Goal: Complete application form

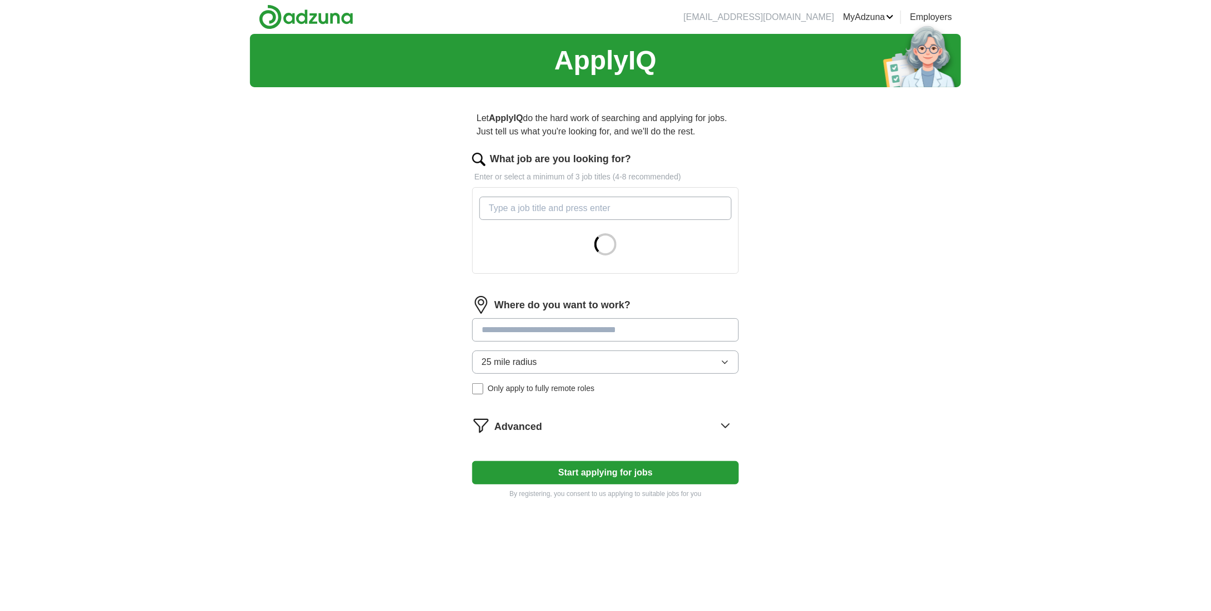
click at [530, 208] on input "What job are you looking for?" at bounding box center [605, 208] width 252 height 23
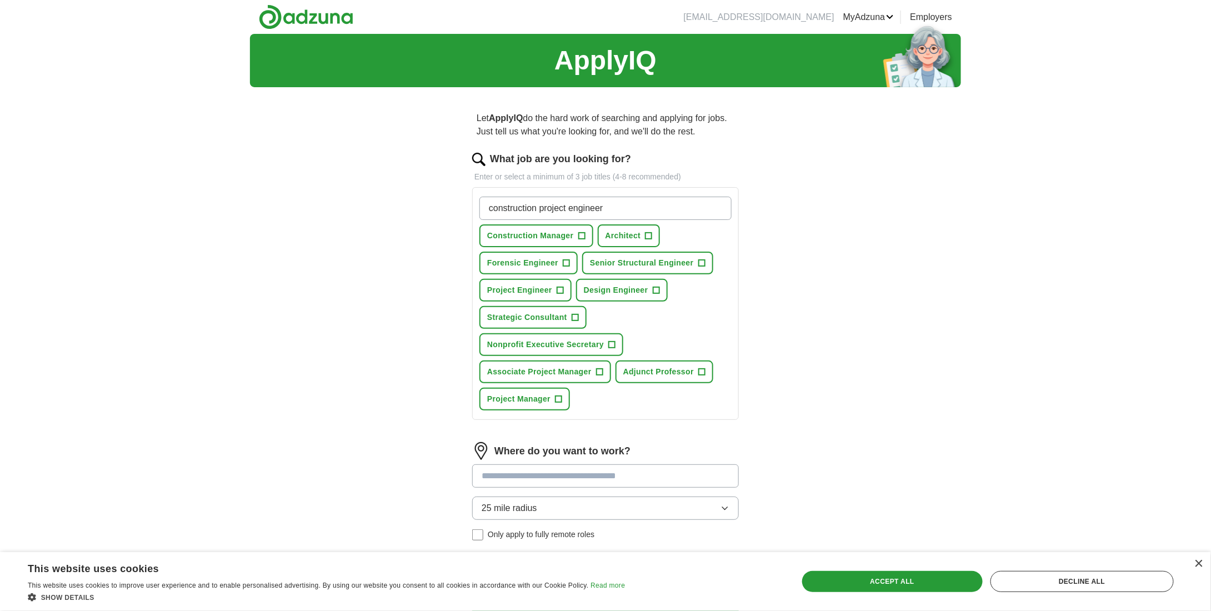
type input "construction project engineer"
click at [559, 288] on span "+" at bounding box center [560, 290] width 7 height 9
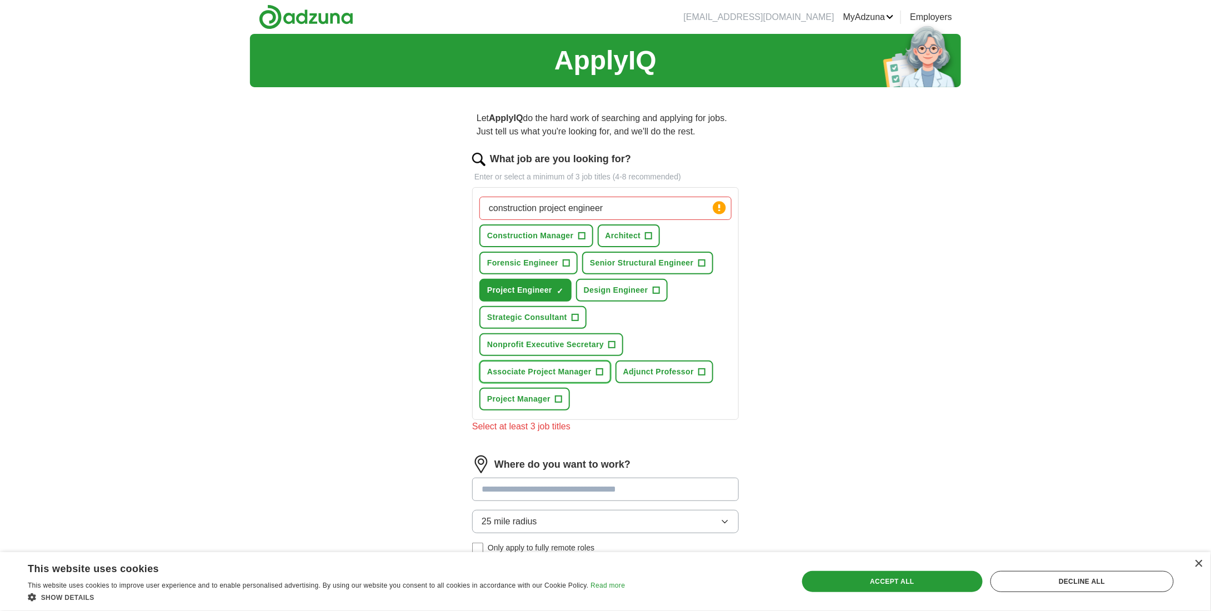
click at [598, 368] on span "+" at bounding box center [599, 372] width 7 height 9
click at [632, 207] on input "construction project engineer" at bounding box center [605, 208] width 252 height 23
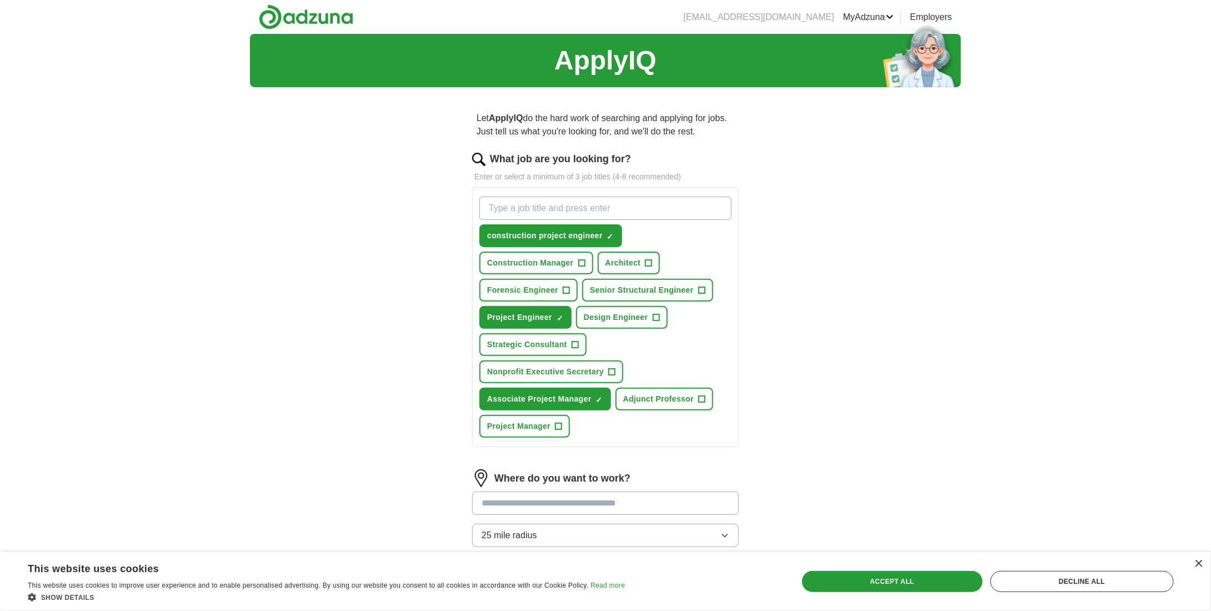
click at [642, 206] on input "What job are you looking for?" at bounding box center [605, 208] width 252 height 23
type input "construction field engineer"
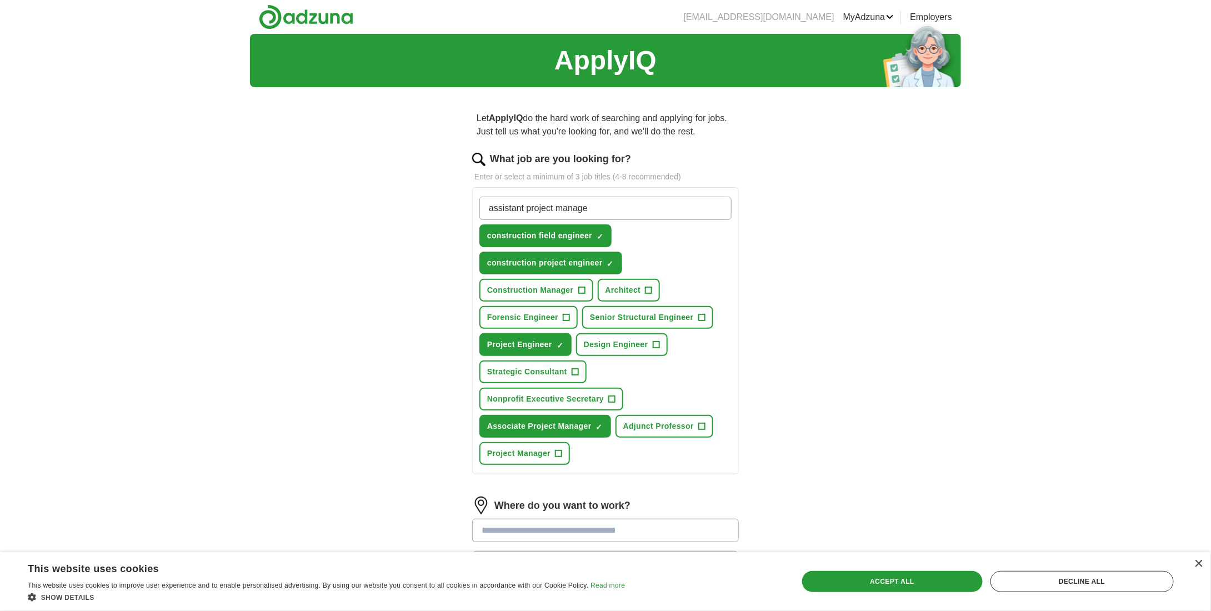
type input "assistant project manager"
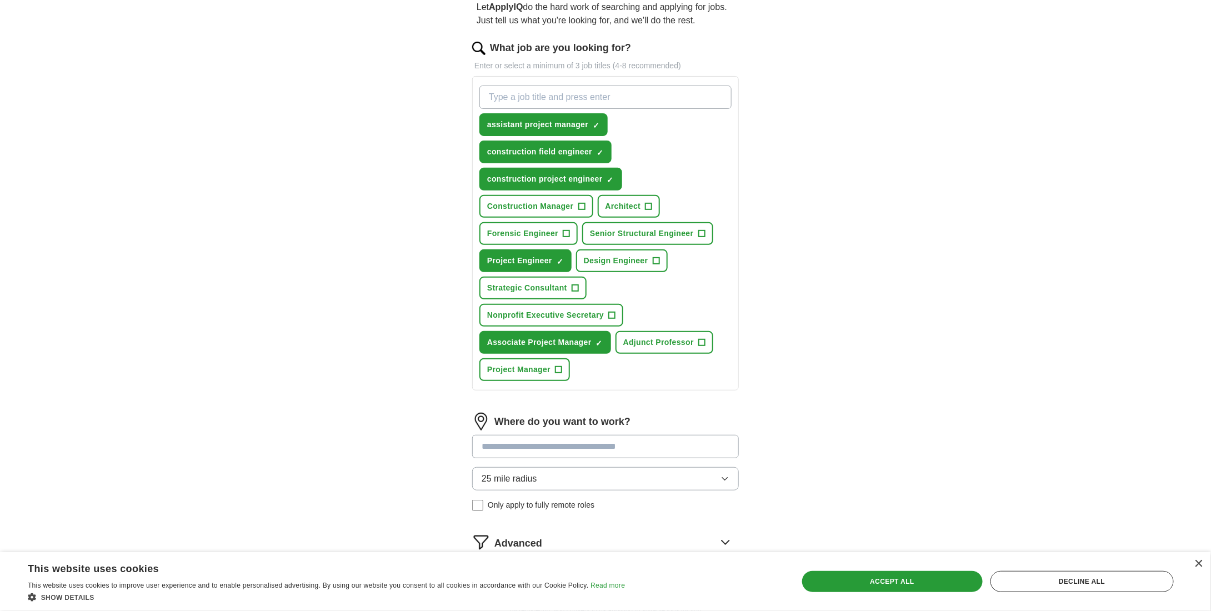
scroll to position [167, 0]
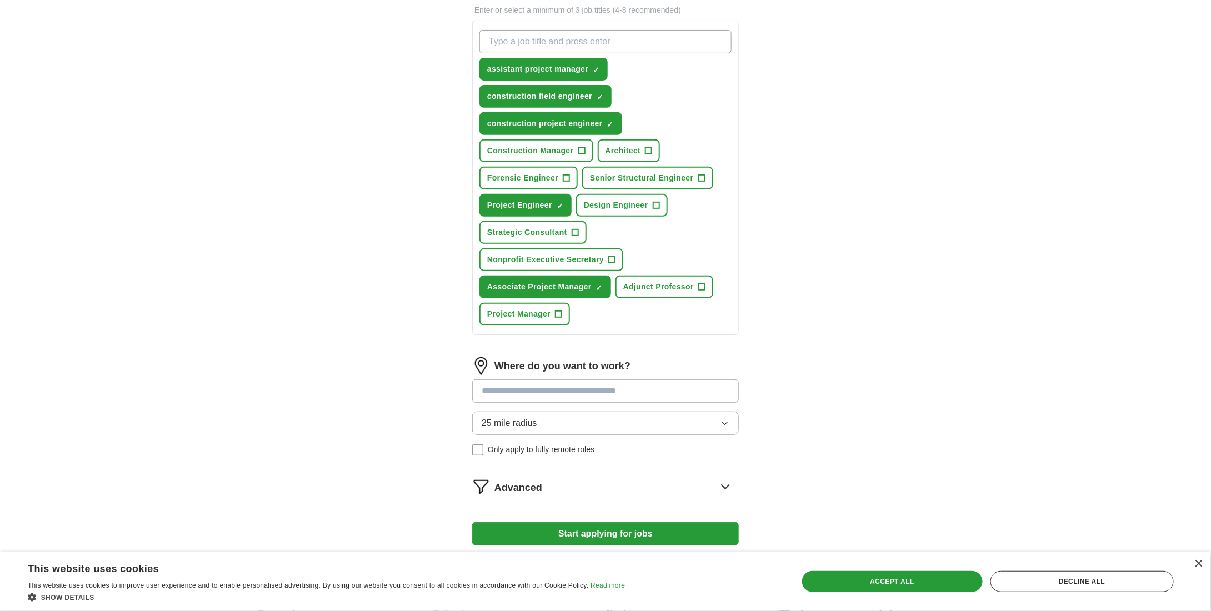
click at [637, 386] on input at bounding box center [605, 390] width 267 height 23
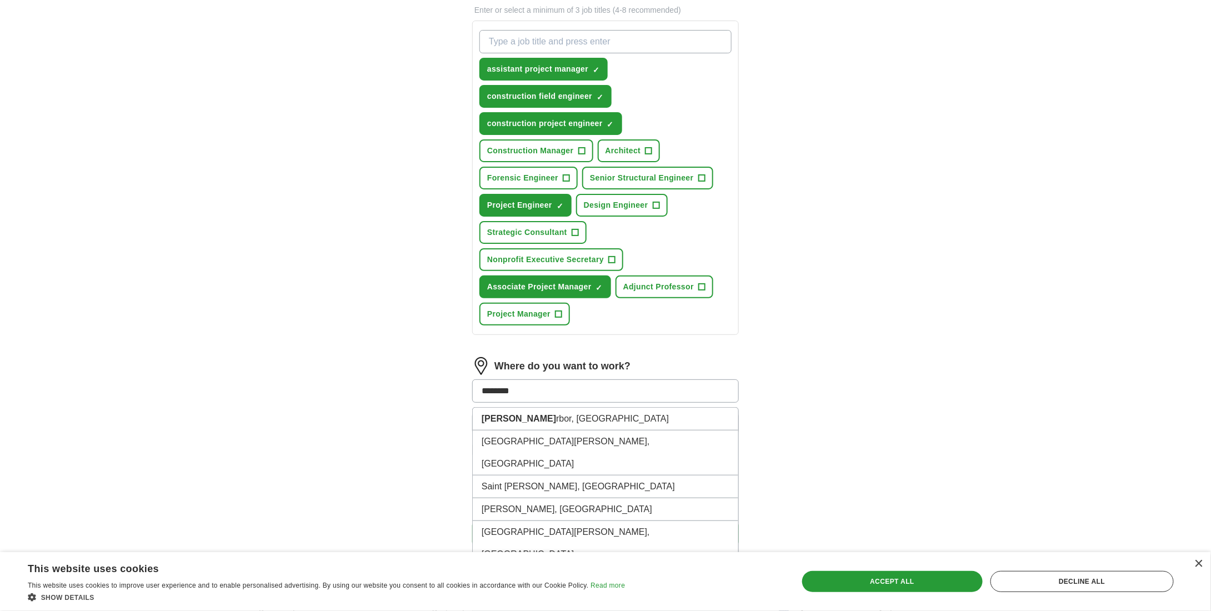
type input "*********"
click at [528, 414] on li "[PERSON_NAME] r, [GEOGRAPHIC_DATA]" at bounding box center [606, 419] width 266 height 23
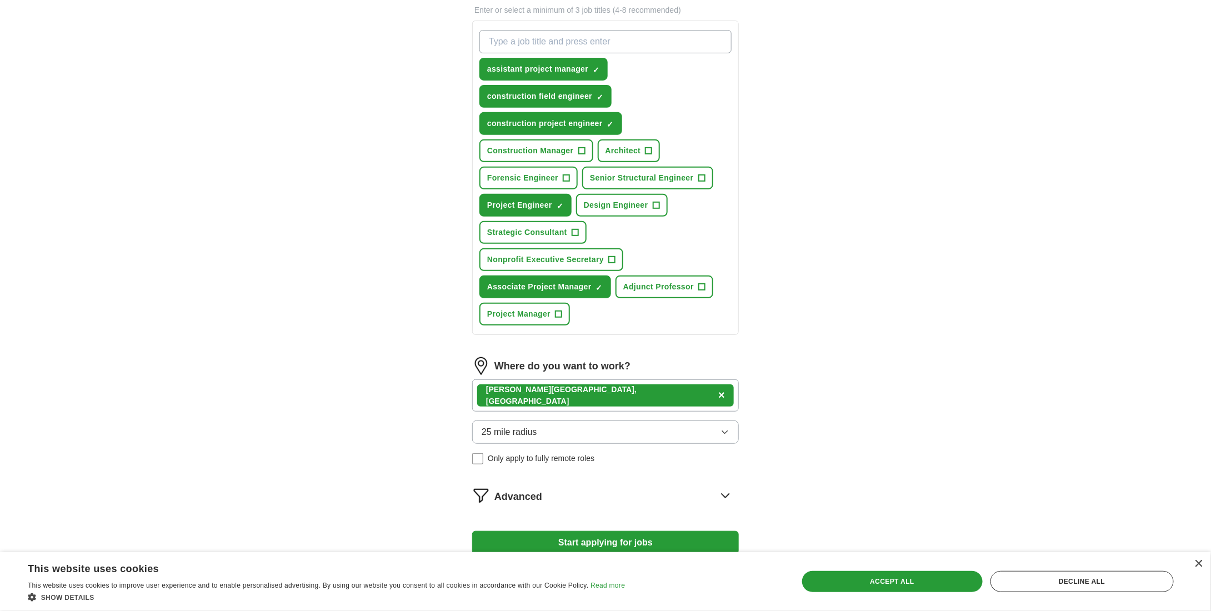
click at [491, 426] on span "25 mile radius" at bounding box center [510, 432] width 56 height 13
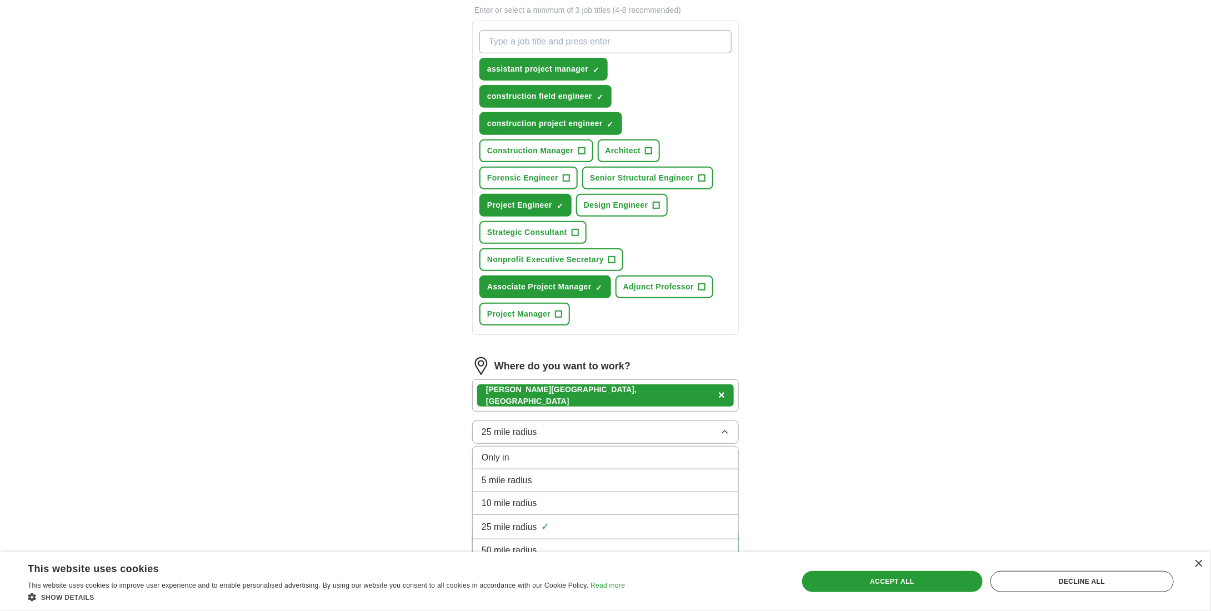
click at [522, 544] on span "50 mile radius" at bounding box center [510, 550] width 56 height 13
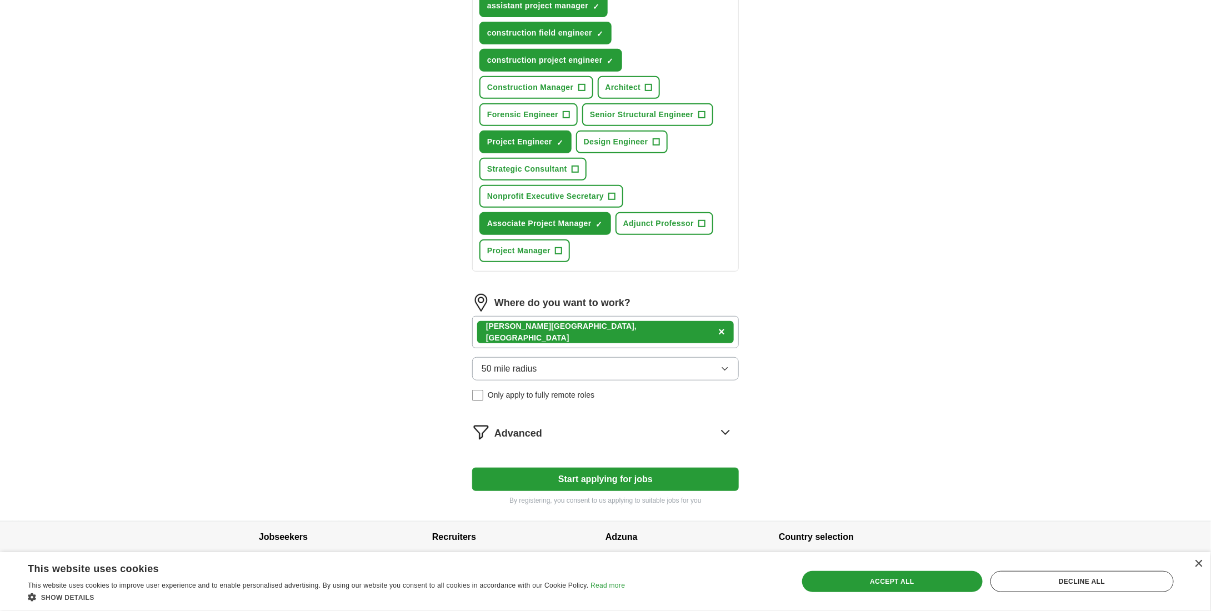
scroll to position [246, 0]
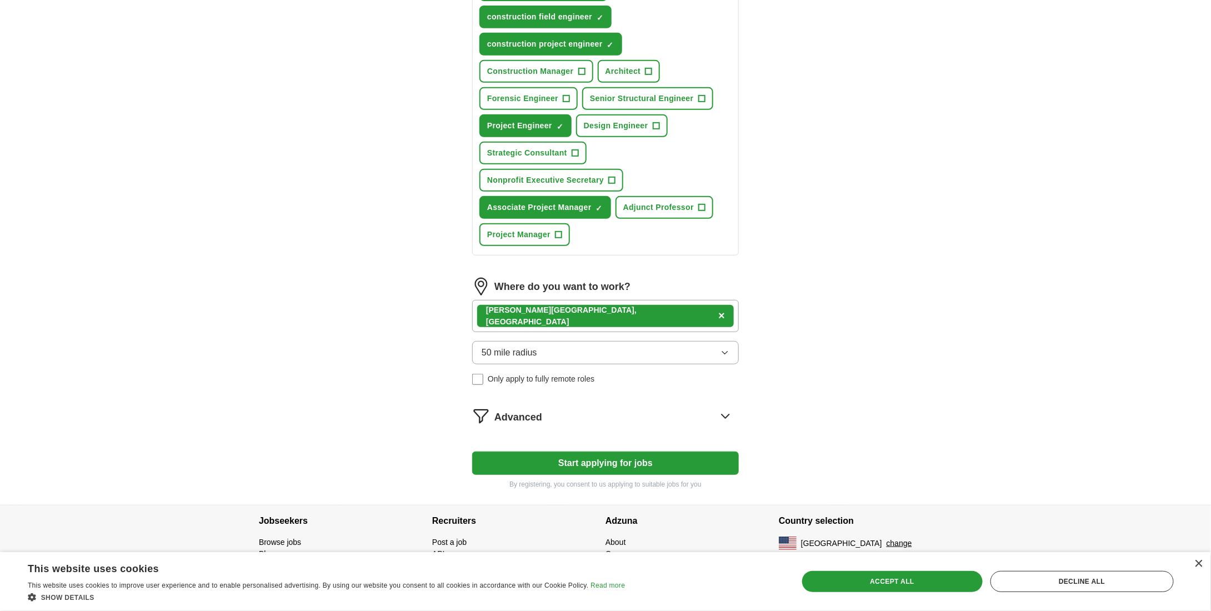
click at [643, 455] on button "Start applying for jobs" at bounding box center [605, 463] width 267 height 23
select select "**"
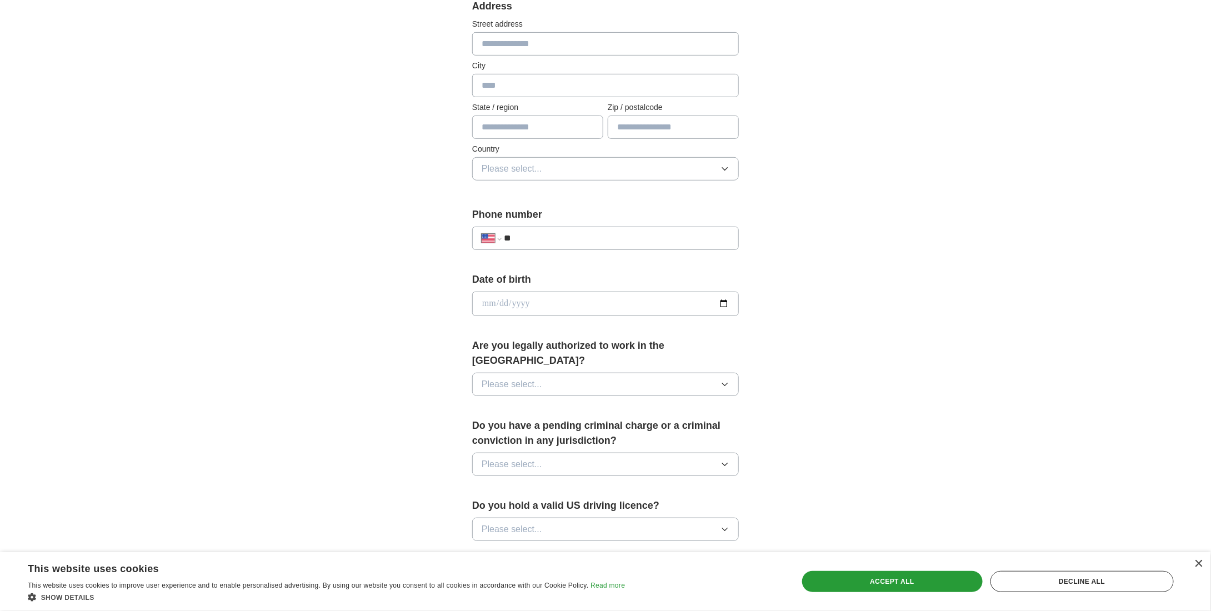
scroll to position [278, 0]
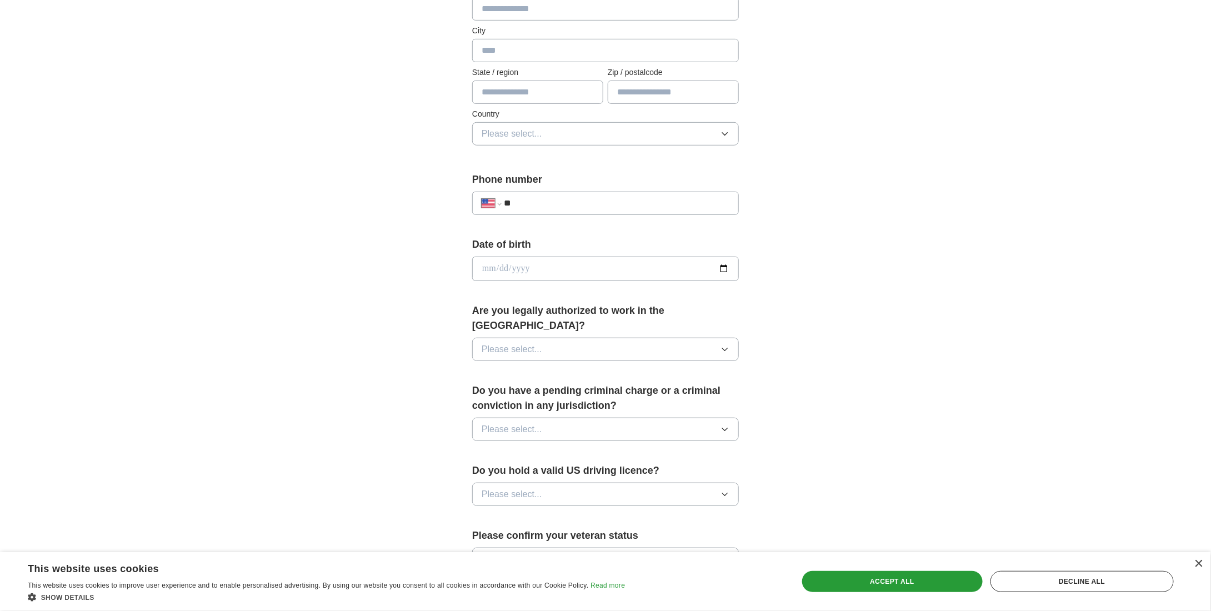
click at [587, 338] on button "Please select..." at bounding box center [605, 349] width 267 height 23
click at [554, 368] on div "Yes" at bounding box center [606, 374] width 248 height 13
click at [537, 423] on span "Please select..." at bounding box center [512, 429] width 61 height 13
click at [520, 471] on div "No" at bounding box center [606, 477] width 248 height 13
click at [514, 488] on span "Please select..." at bounding box center [512, 494] width 61 height 13
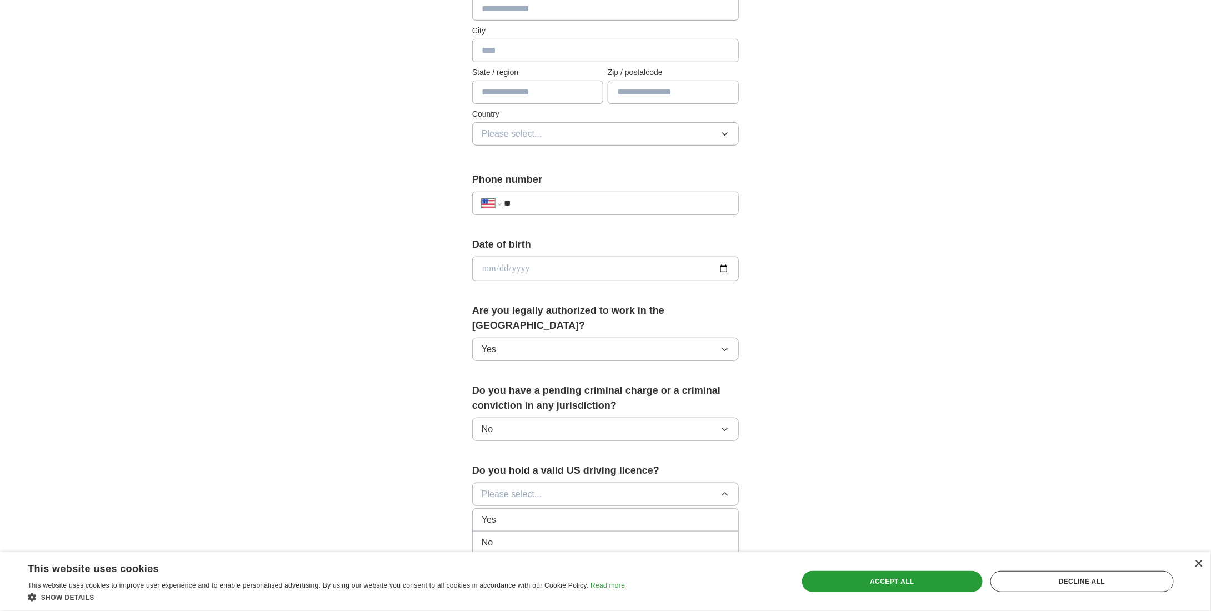
click at [508, 513] on div "Yes" at bounding box center [606, 519] width 248 height 13
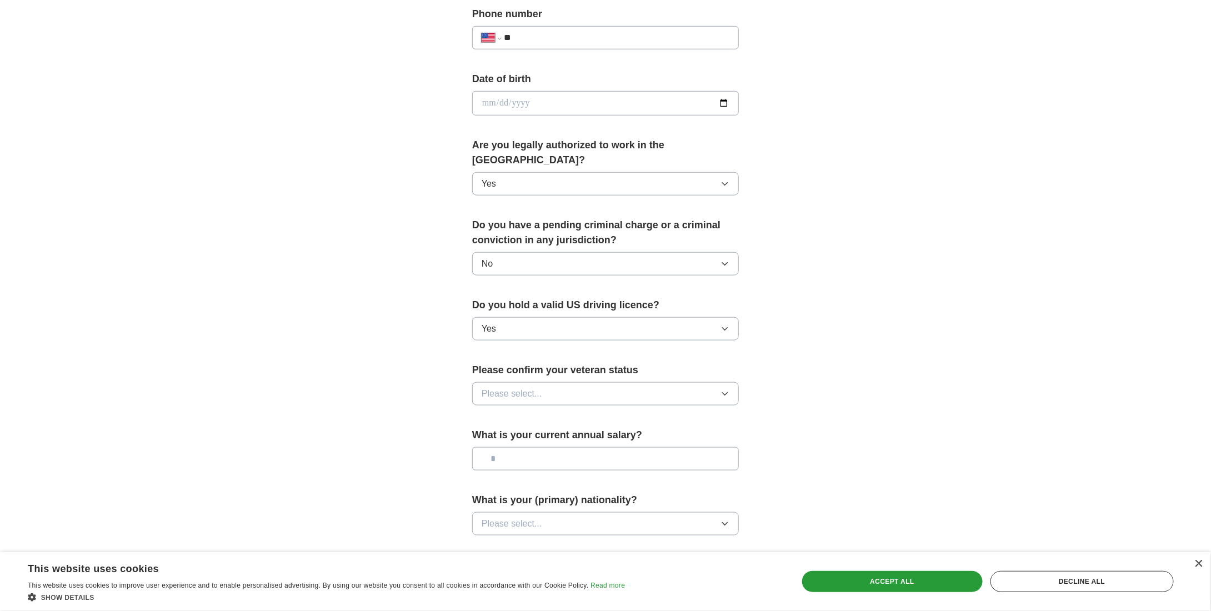
scroll to position [444, 0]
click at [538, 386] on span "Please select..." at bounding box center [512, 392] width 61 height 13
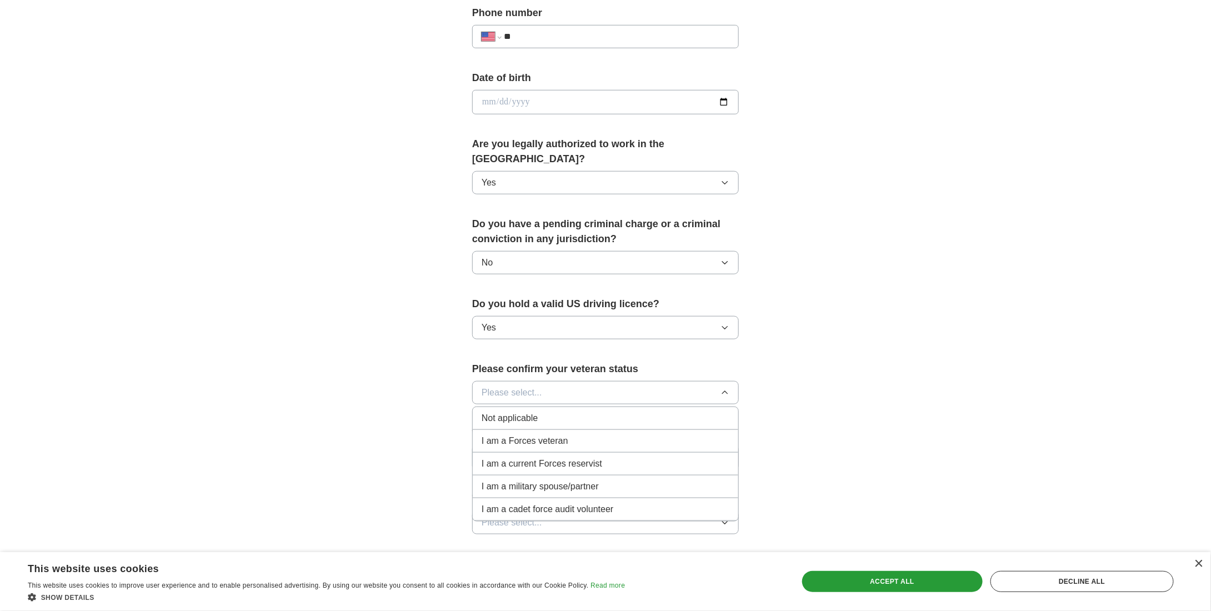
click at [523, 412] on span "Not applicable" at bounding box center [510, 418] width 56 height 13
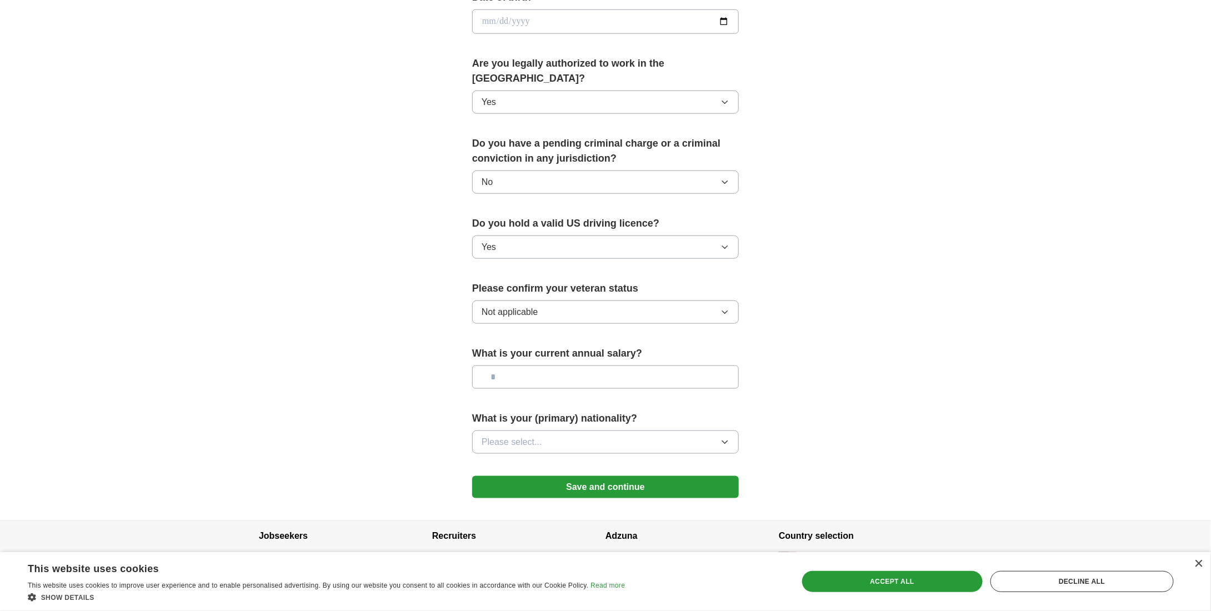
scroll to position [525, 0]
click at [526, 436] on span "Please select..." at bounding box center [512, 442] width 61 height 13
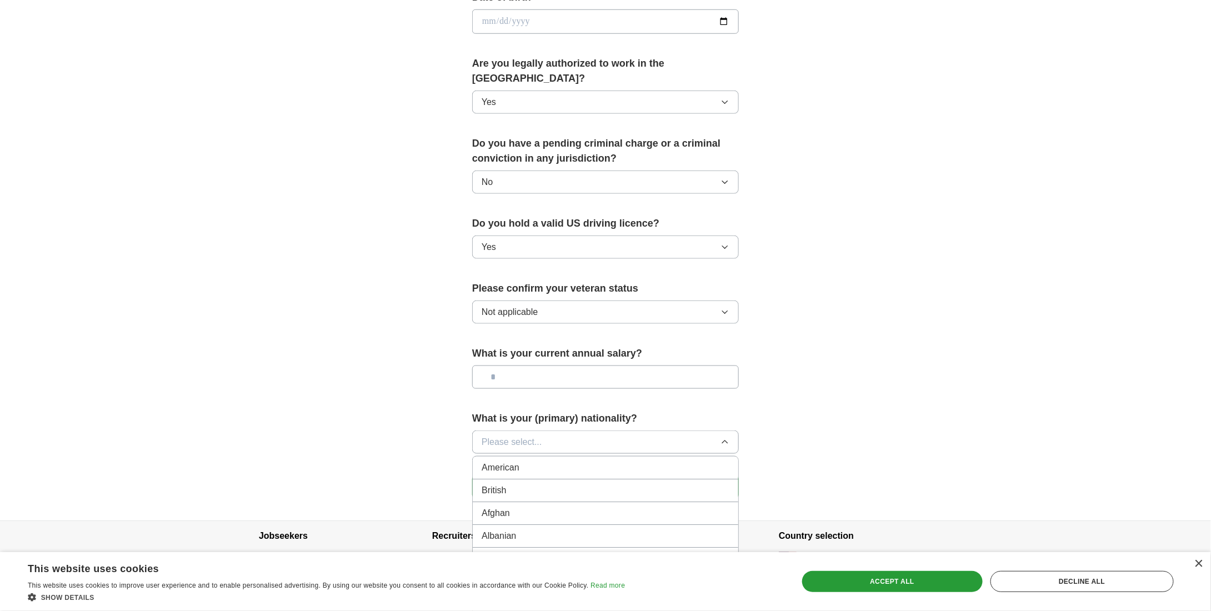
click at [525, 461] on div "American" at bounding box center [606, 467] width 248 height 13
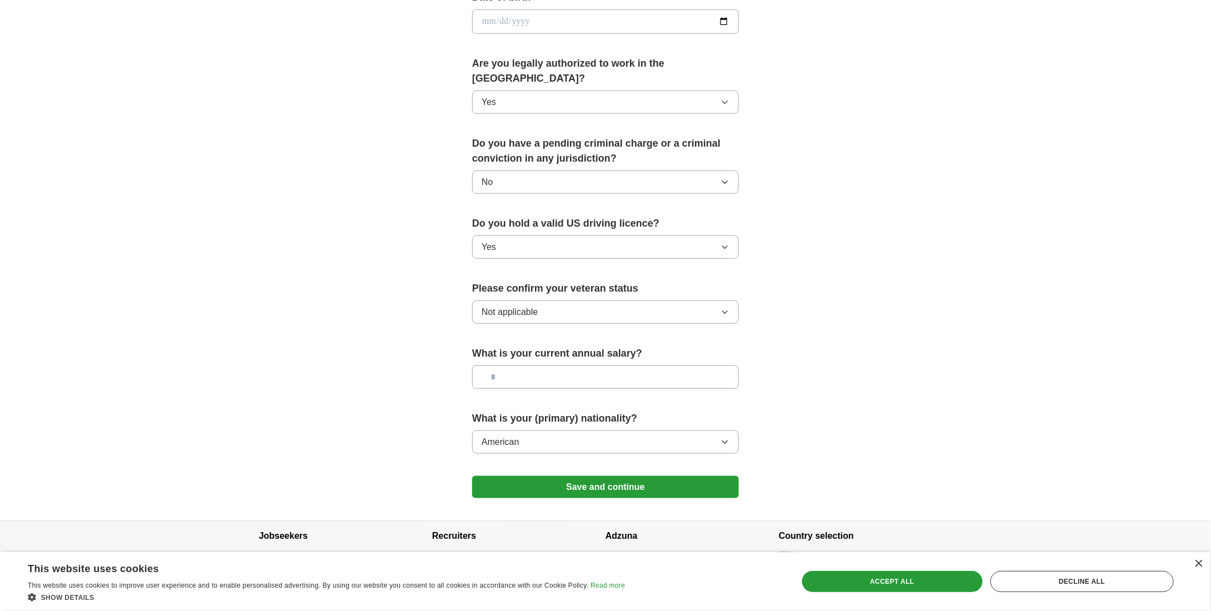
click at [532, 476] on button "Save and continue" at bounding box center [605, 487] width 267 height 22
